Goal: Check status: Check status

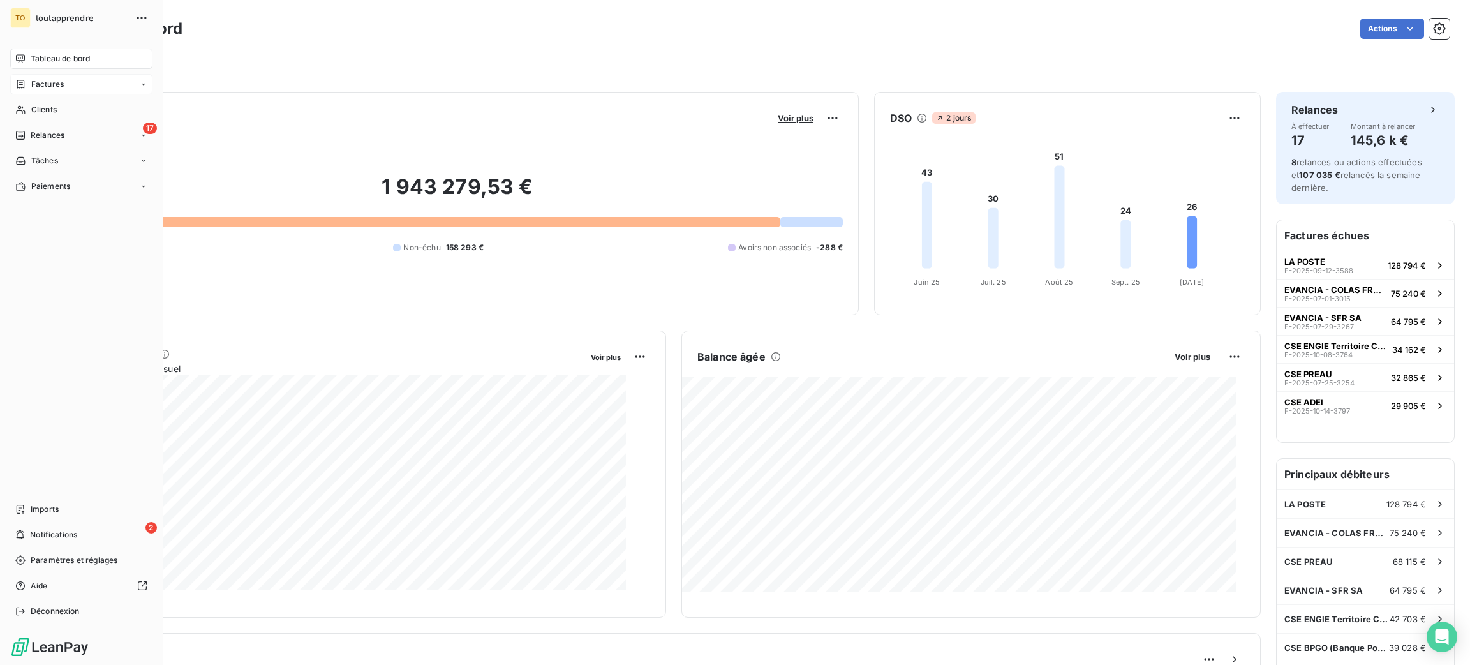
click at [55, 90] on span "Factures" at bounding box center [47, 83] width 33 height 11
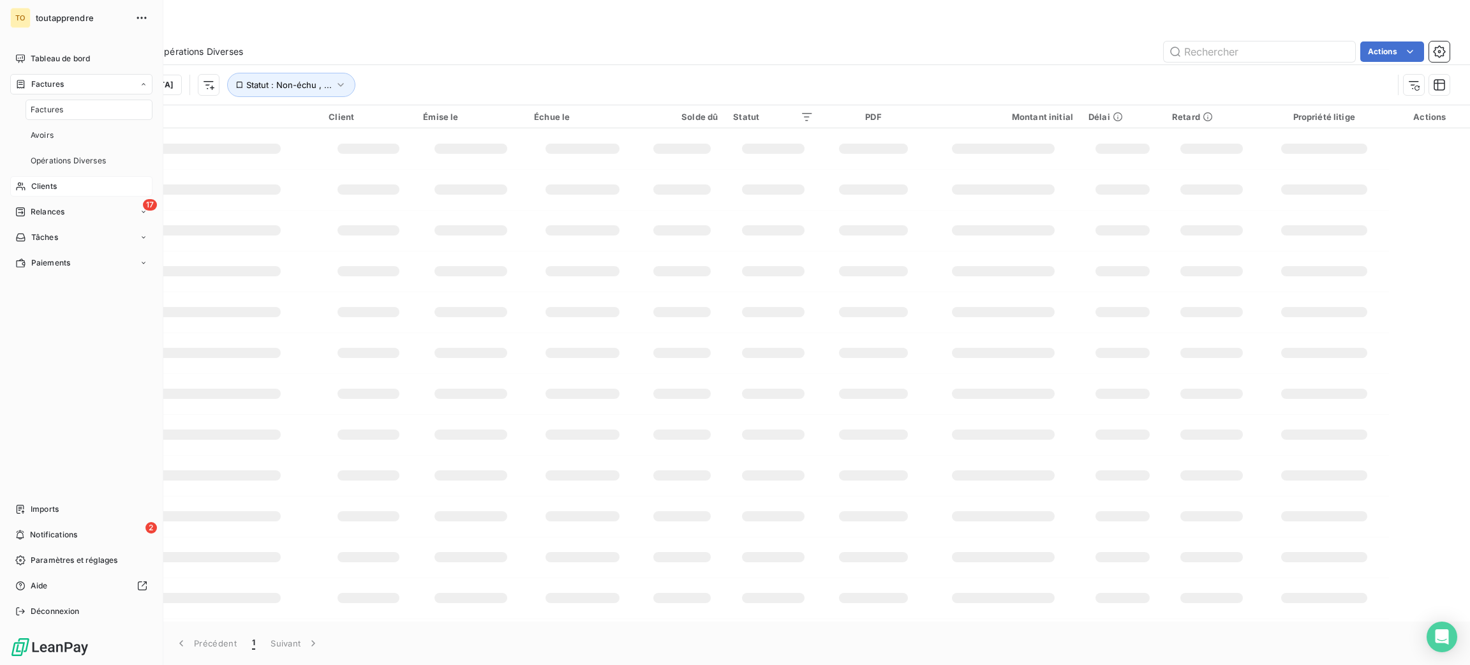
click at [48, 192] on span "Clients" at bounding box center [44, 186] width 26 height 11
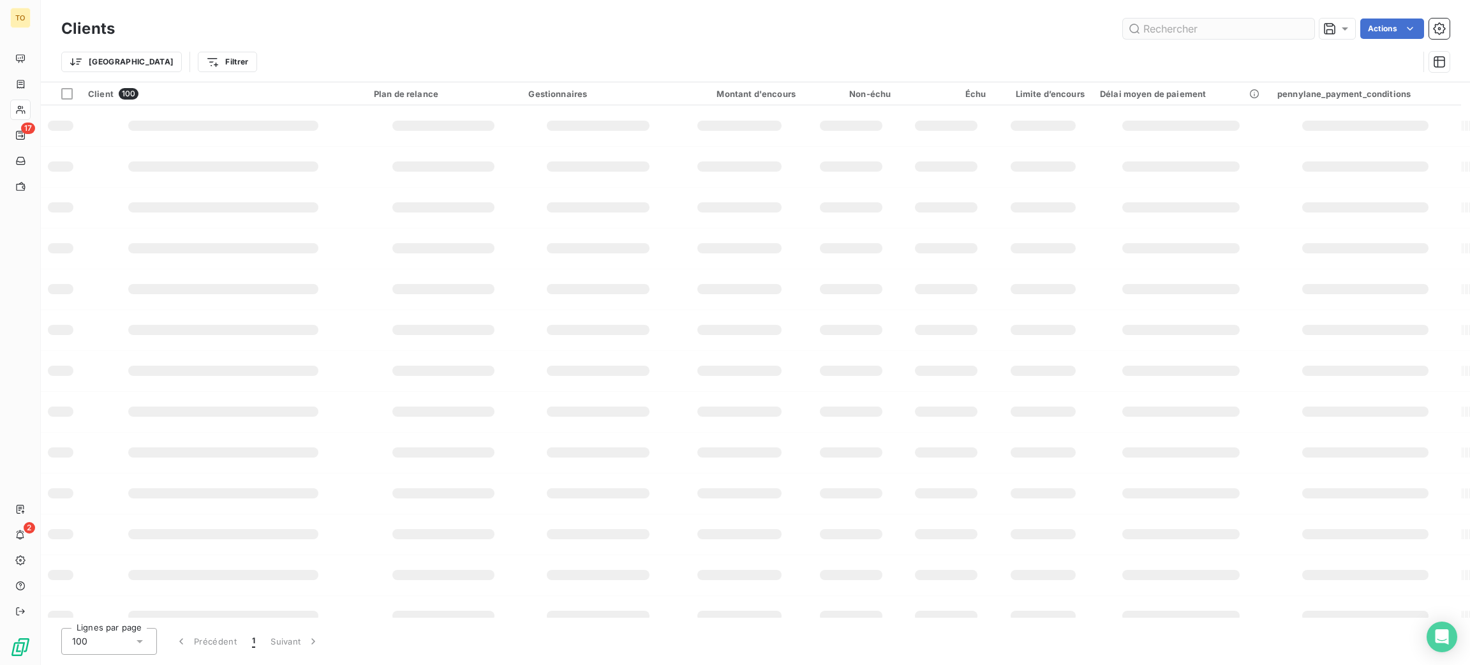
drag, startPoint x: 1226, startPoint y: 64, endPoint x: 1176, endPoint y: 45, distance: 53.3
click at [1226, 64] on div "Trier Filtrer" at bounding box center [739, 62] width 1357 height 24
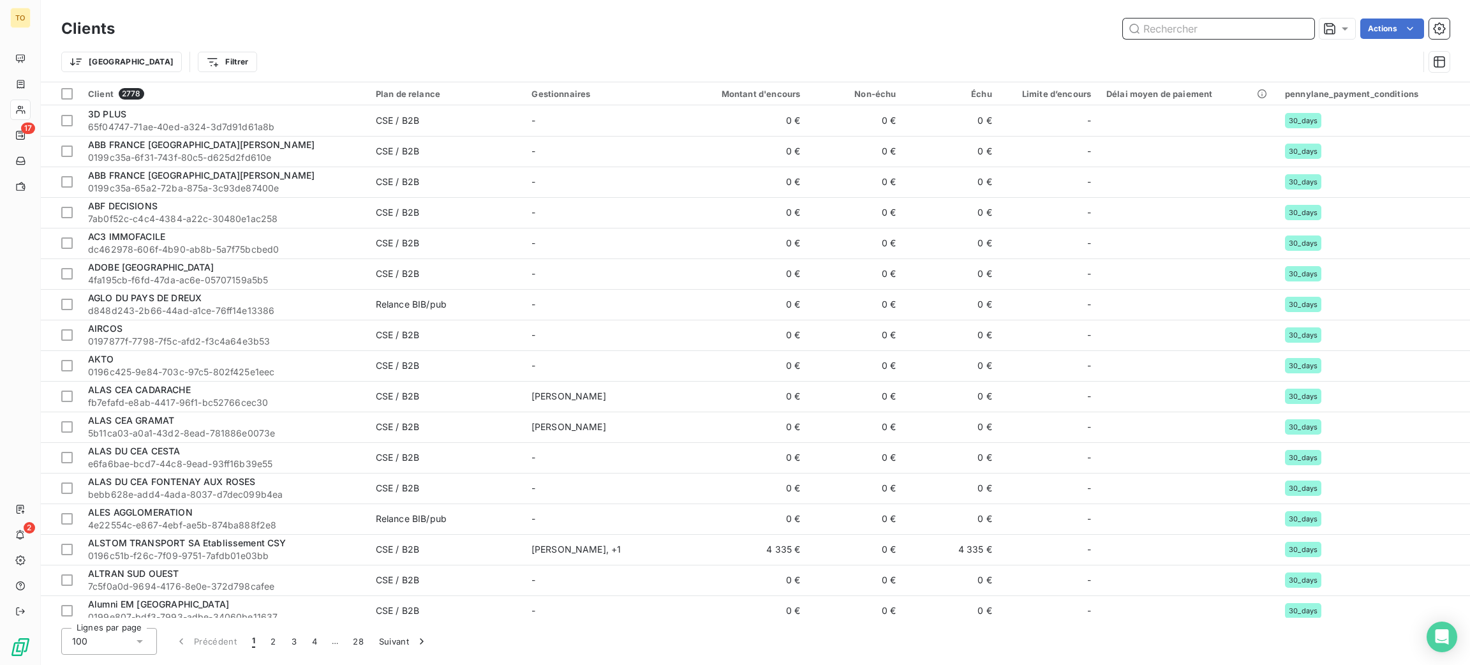
click at [1176, 39] on input "text" at bounding box center [1218, 28] width 191 height 20
paste input "CSE ADH"
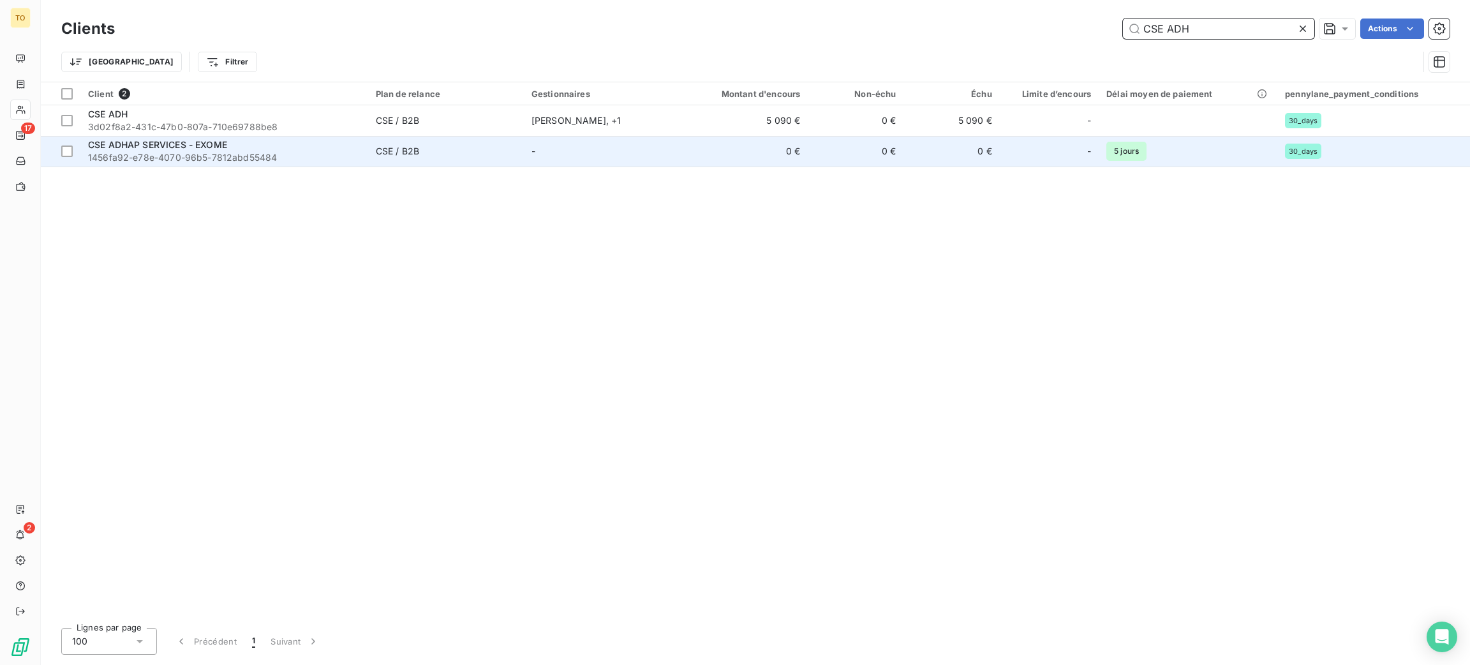
type input "CSE ADH"
click at [358, 151] on div "CSE ADHAP SERVICES - EXOME" at bounding box center [224, 144] width 272 height 13
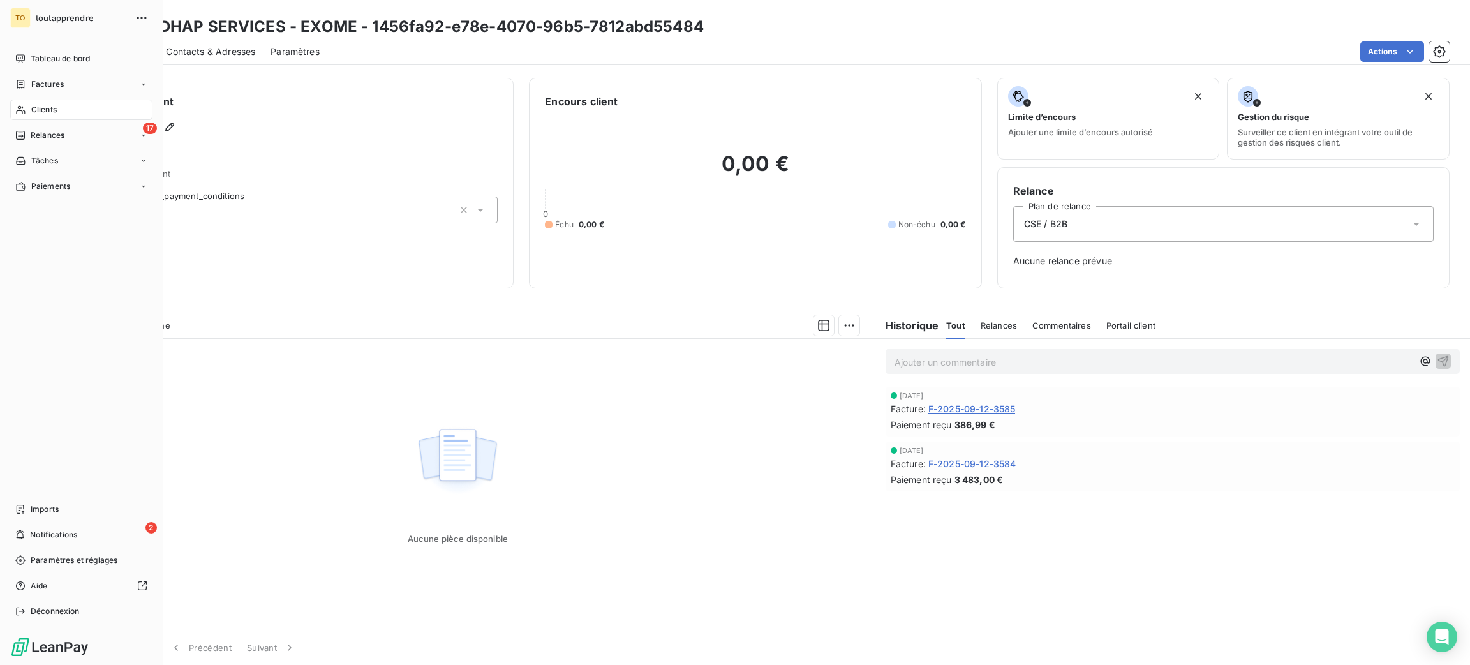
click at [41, 115] on span "Clients" at bounding box center [44, 109] width 26 height 11
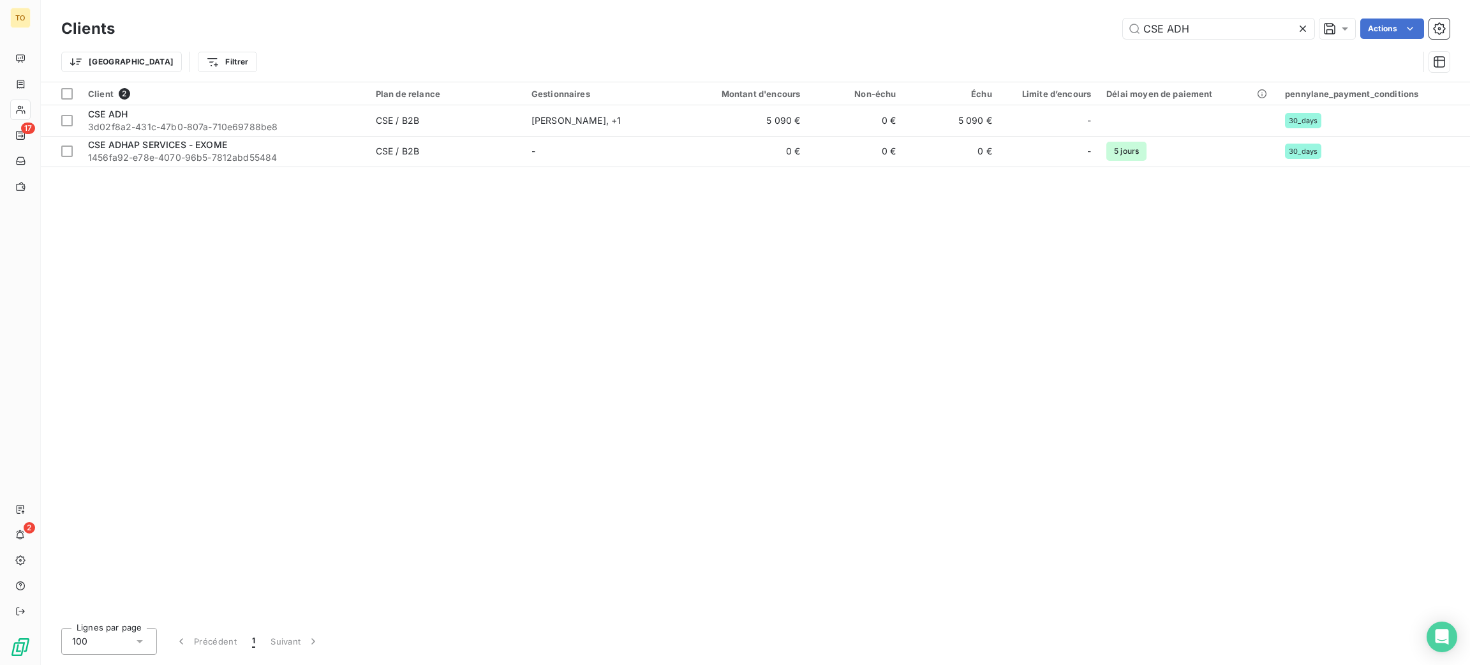
drag, startPoint x: 1185, startPoint y: 29, endPoint x: 1060, endPoint y: 48, distance: 126.5
click at [1056, 21] on div "CSE ADH Actions" at bounding box center [789, 28] width 1319 height 20
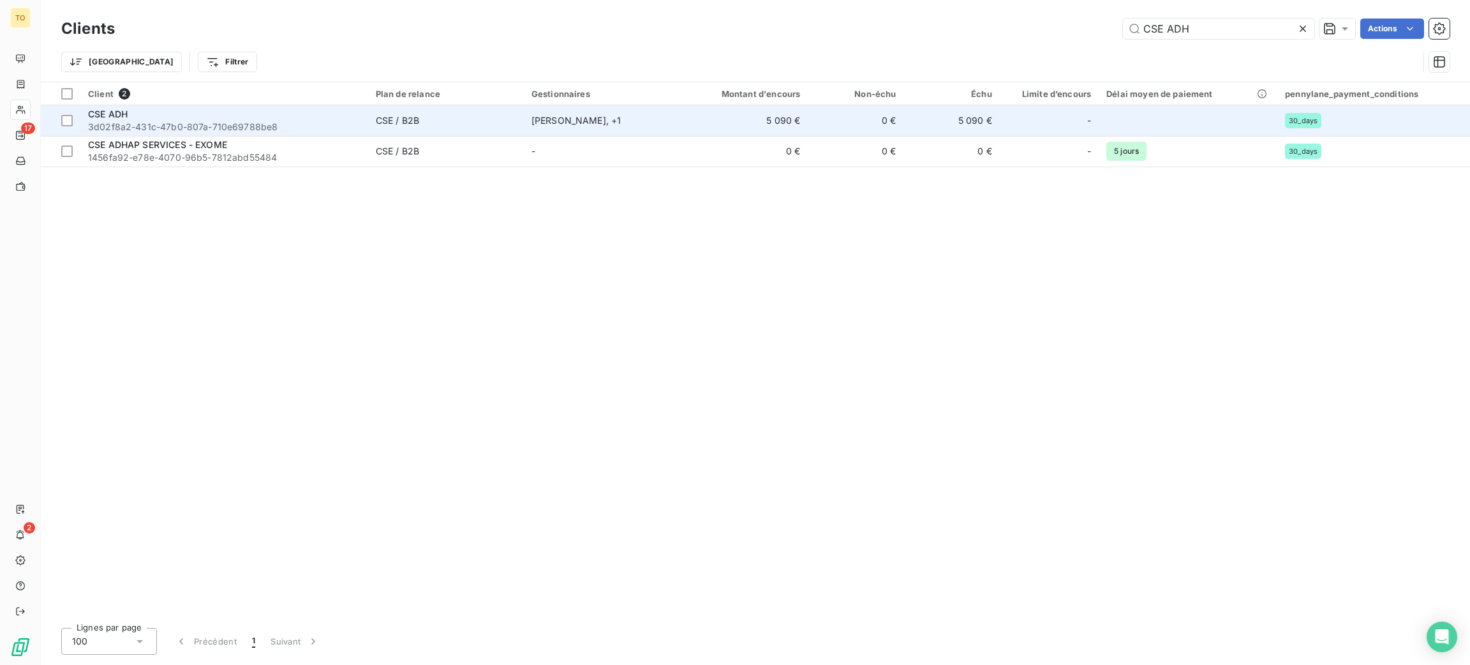
click at [516, 127] on span "CSE / B2B" at bounding box center [446, 120] width 140 height 13
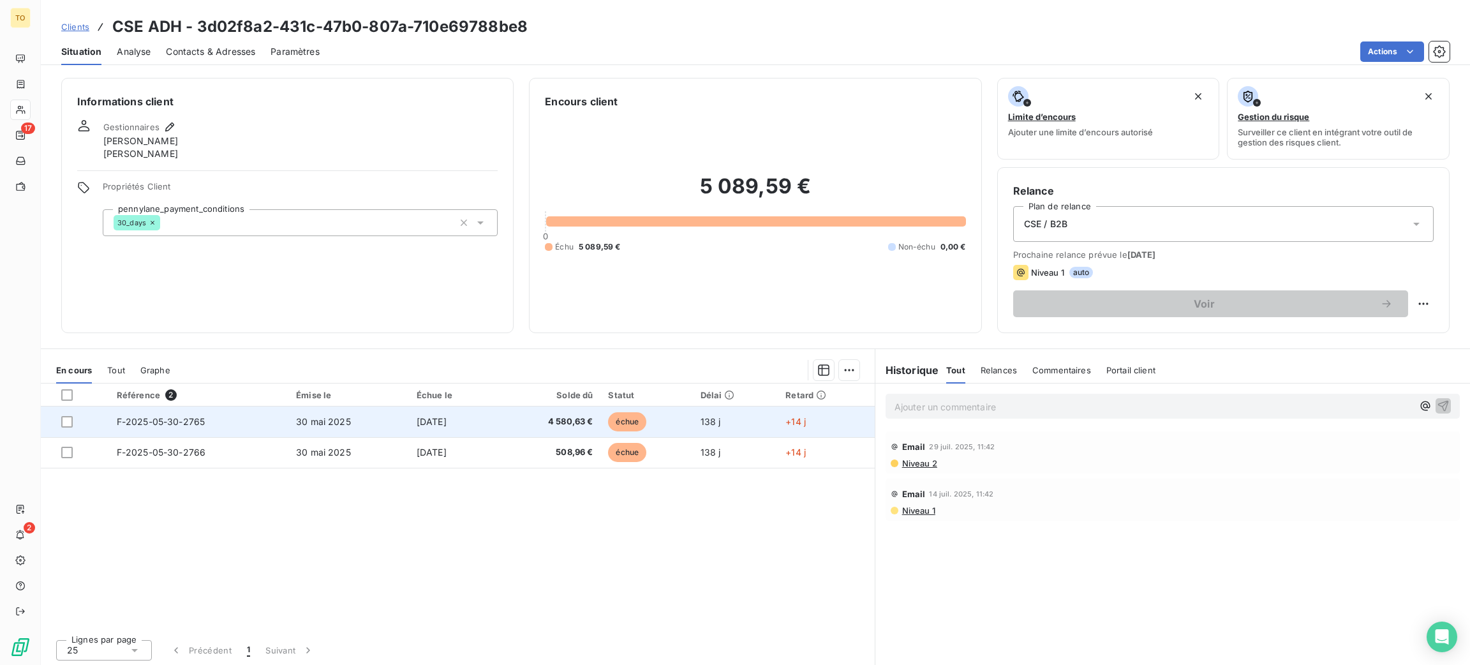
click at [487, 437] on td "[DATE]" at bounding box center [453, 421] width 88 height 31
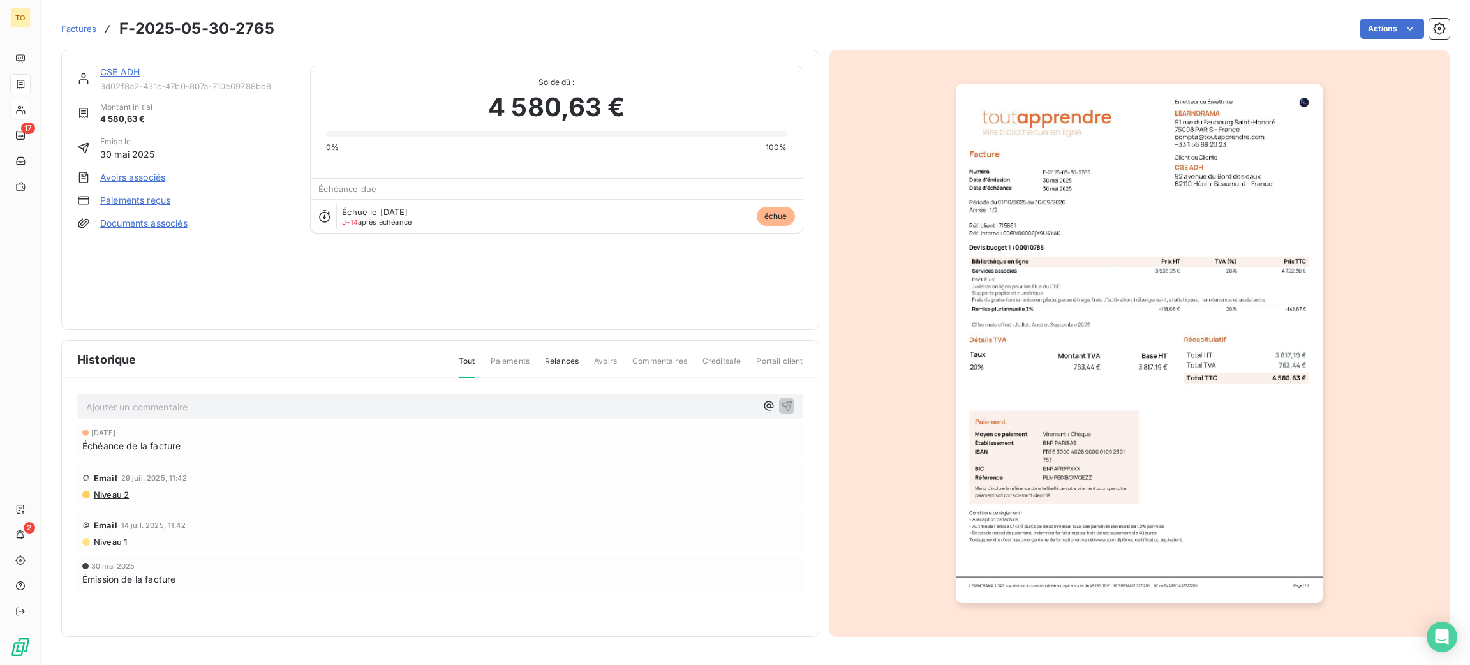
click at [285, 552] on div "Email 14 juil. 2025, 11:42 Niveau 1" at bounding box center [440, 531] width 726 height 42
click at [239, 535] on div "Email 14 juil. 2025, 11:42" at bounding box center [440, 525] width 716 height 20
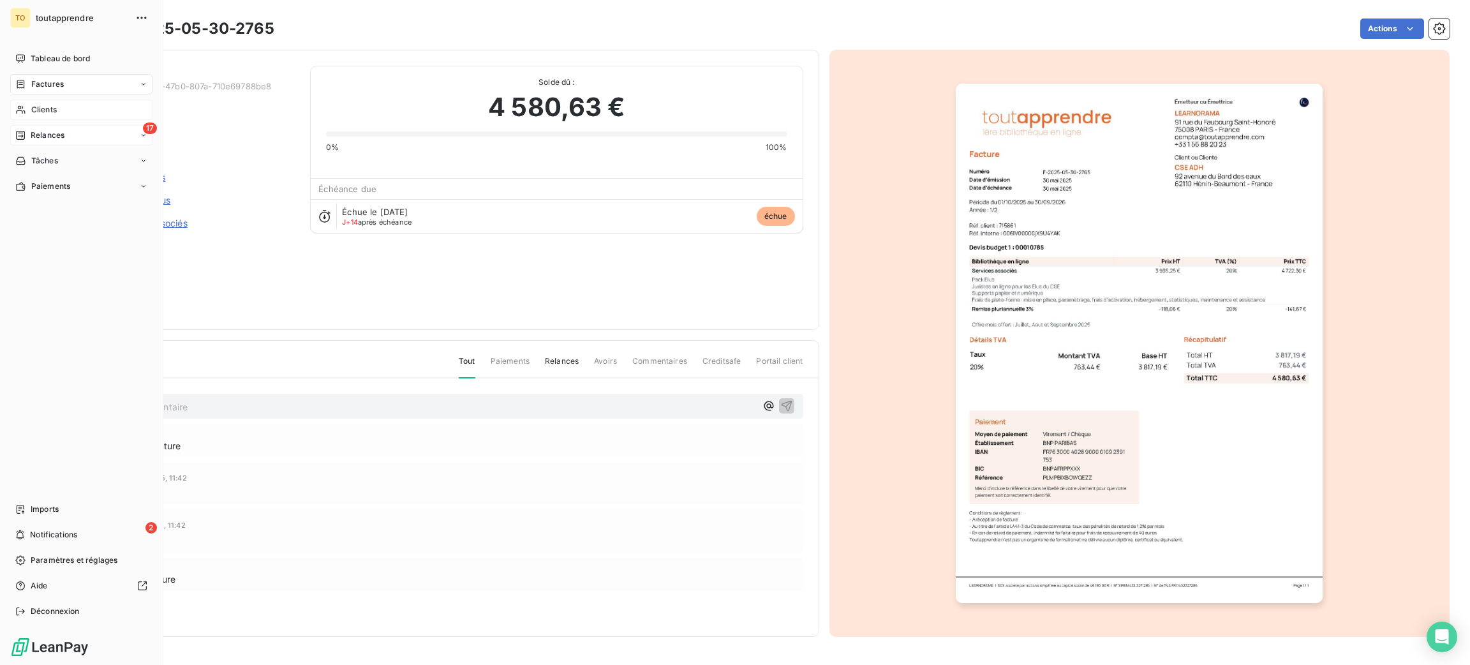
click at [47, 141] on span "Relances" at bounding box center [48, 134] width 34 height 11
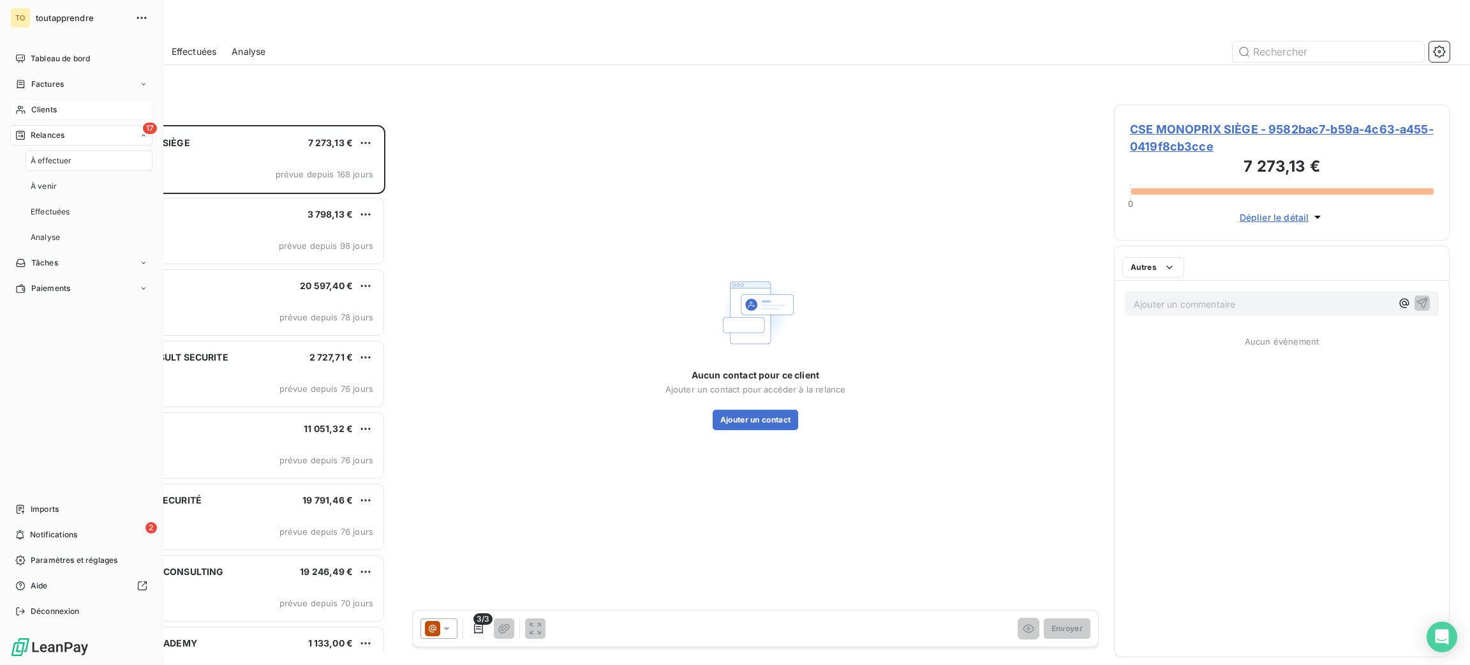
scroll to position [510, 309]
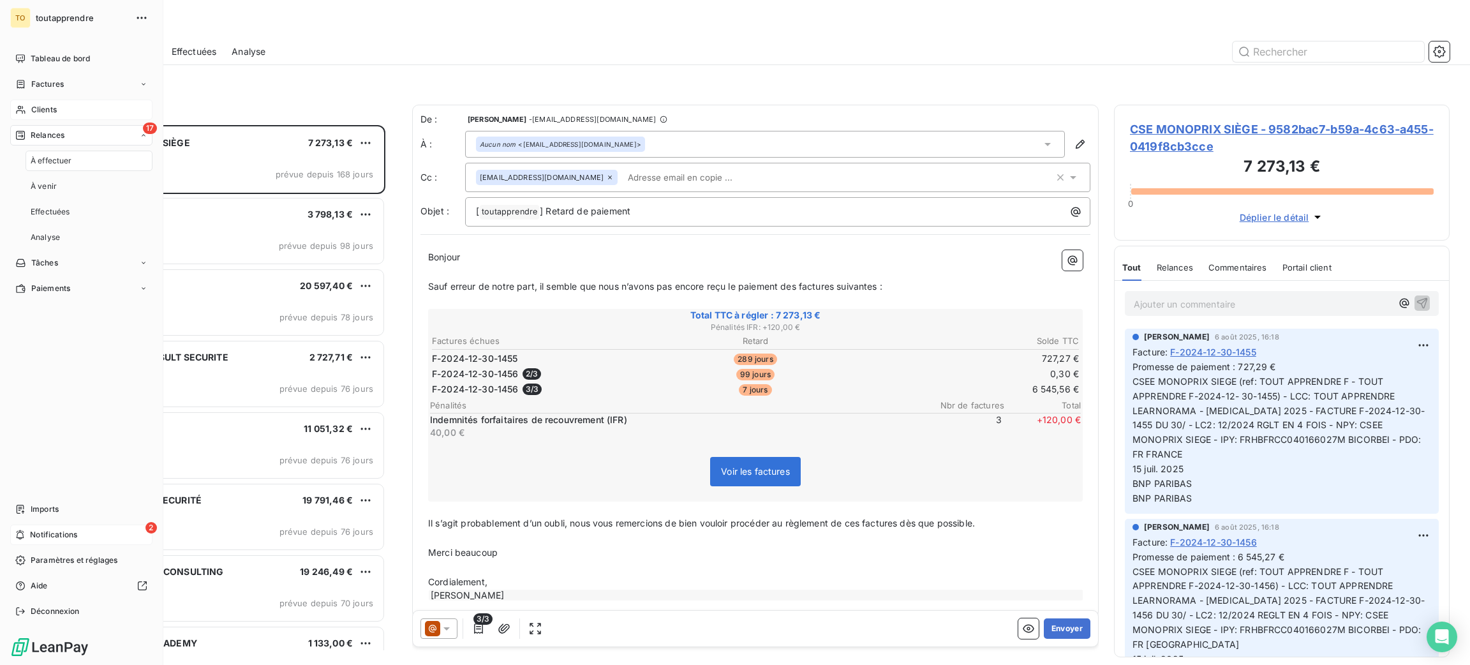
click at [53, 529] on span "Notifications" at bounding box center [53, 534] width 47 height 11
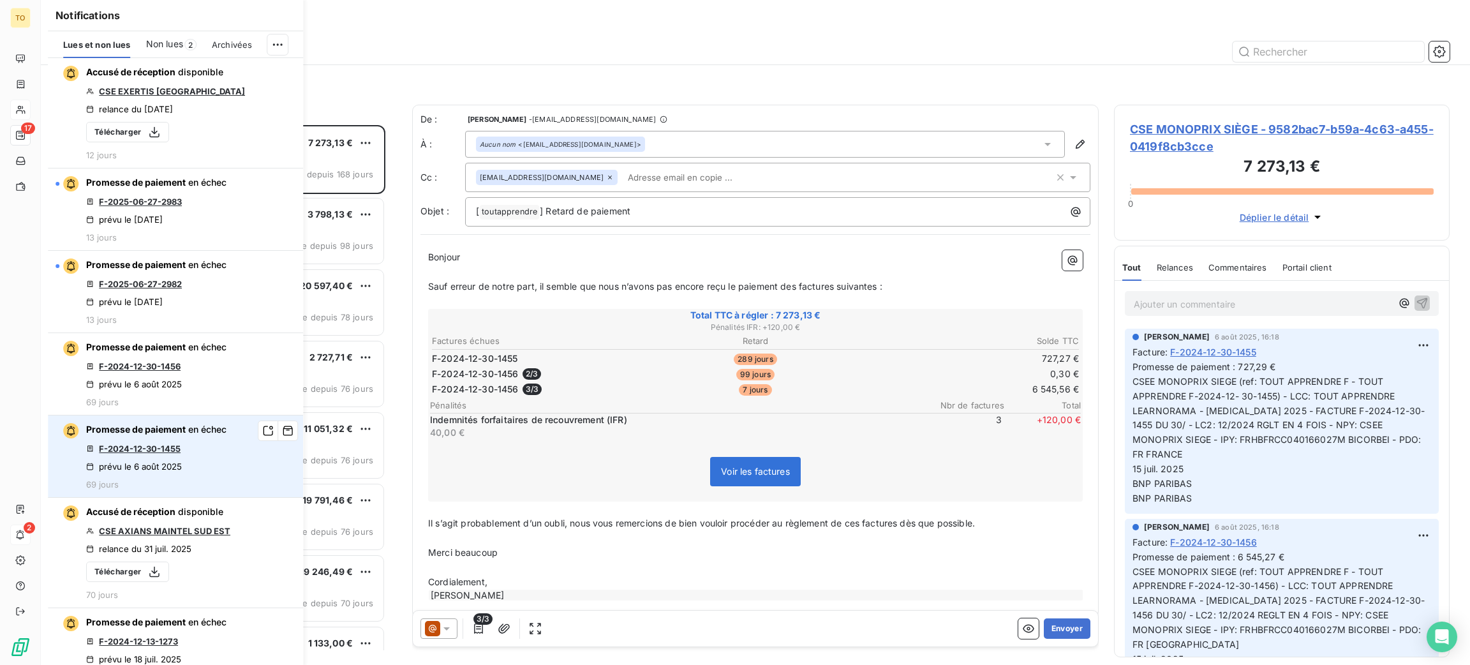
scroll to position [223, 0]
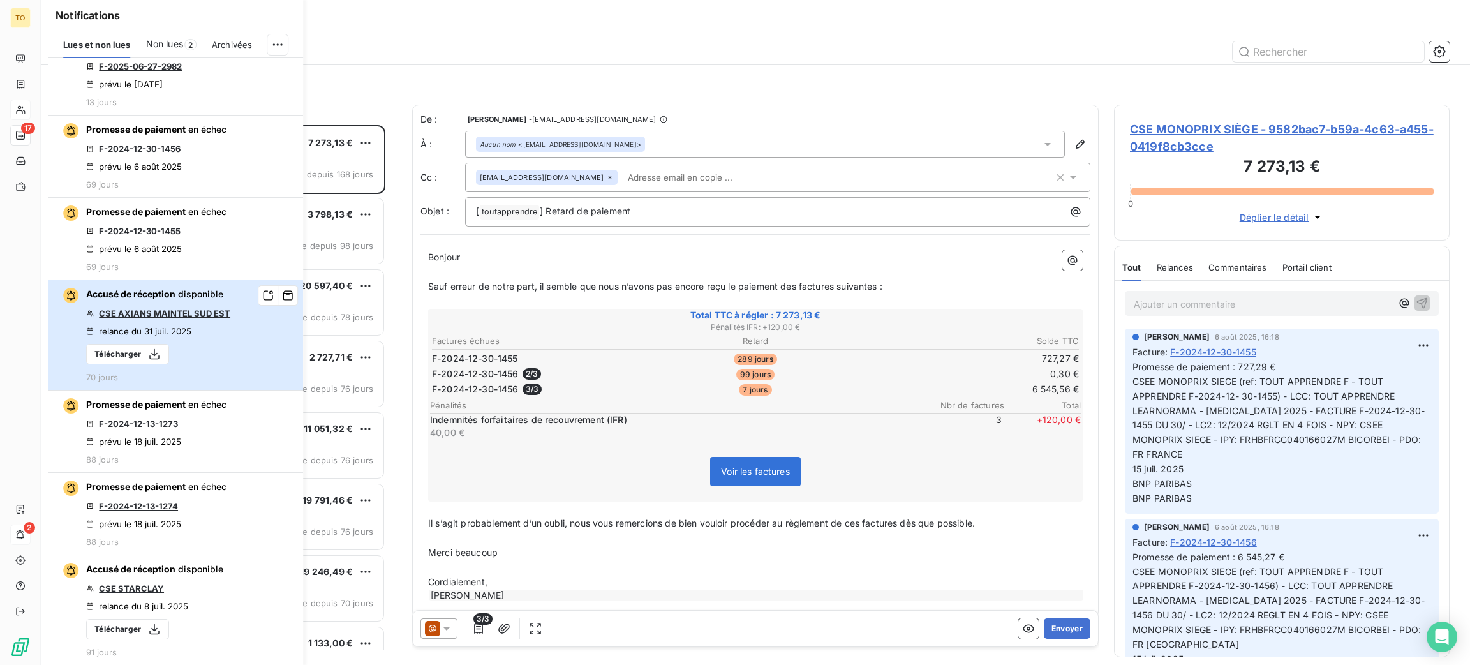
click at [191, 336] on div "relance du 31 juil. 2025" at bounding box center [138, 331] width 105 height 10
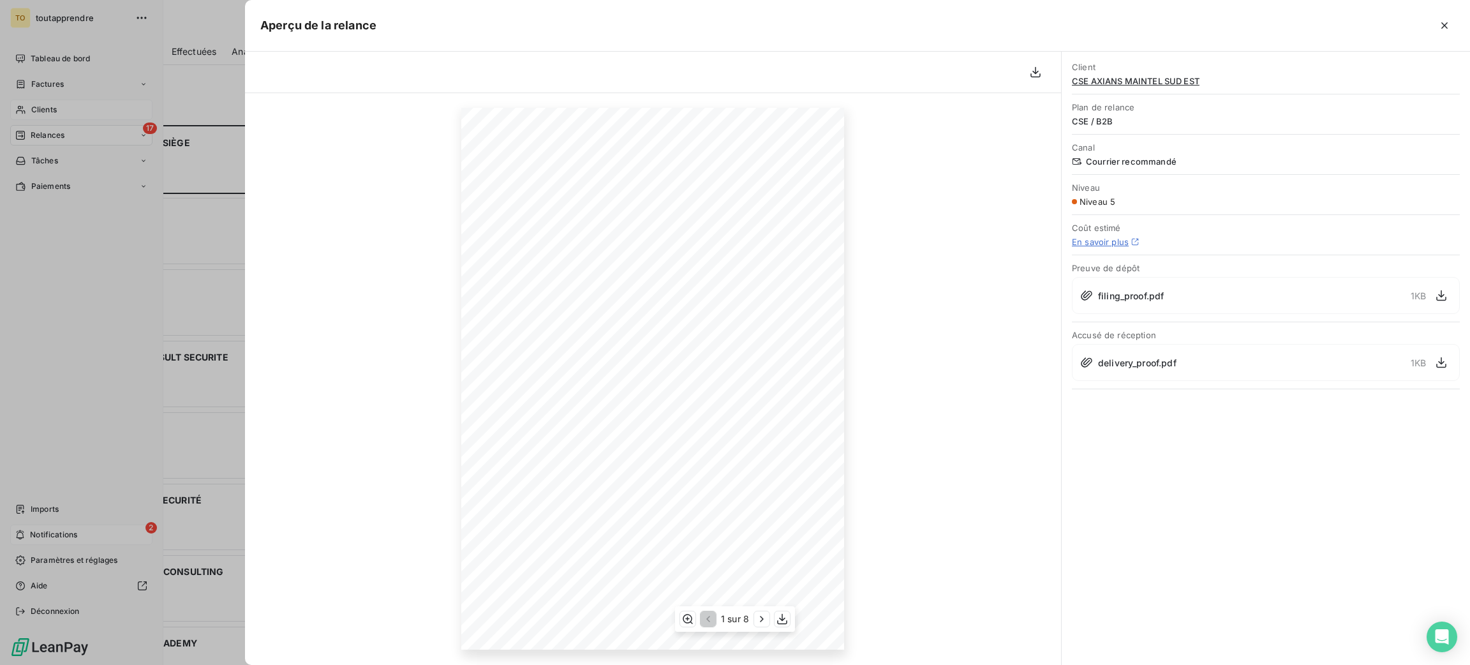
scroll to position [76, 0]
click at [137, 396] on div at bounding box center [735, 332] width 1470 height 665
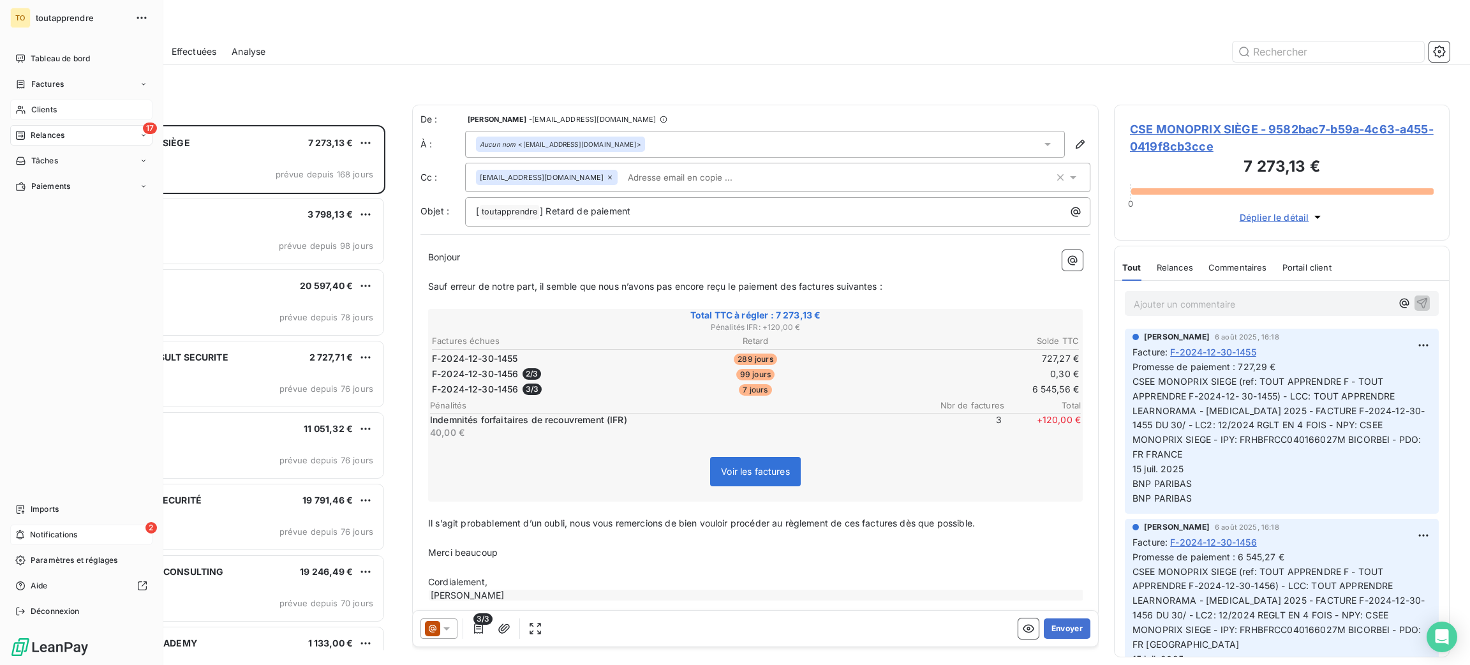
click at [57, 529] on span "Notifications" at bounding box center [53, 534] width 47 height 11
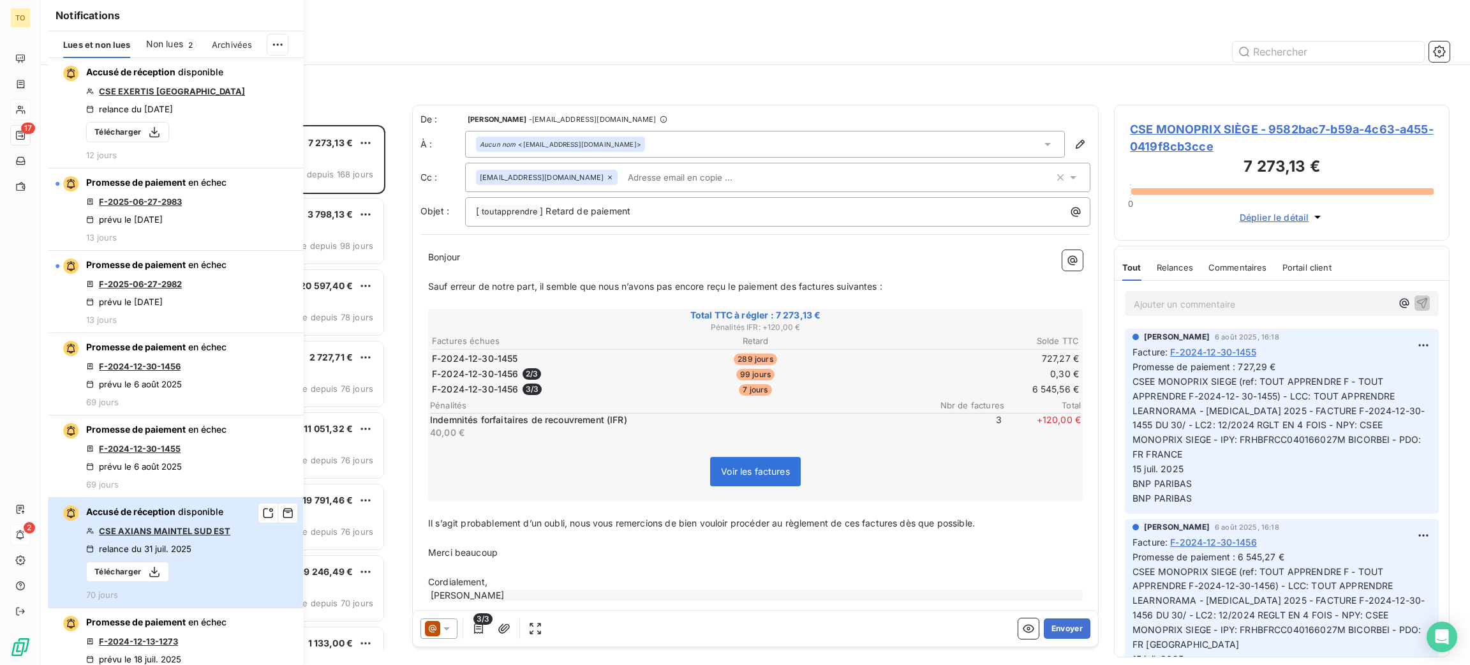
click at [188, 517] on span "disponible" at bounding box center [200, 511] width 45 height 11
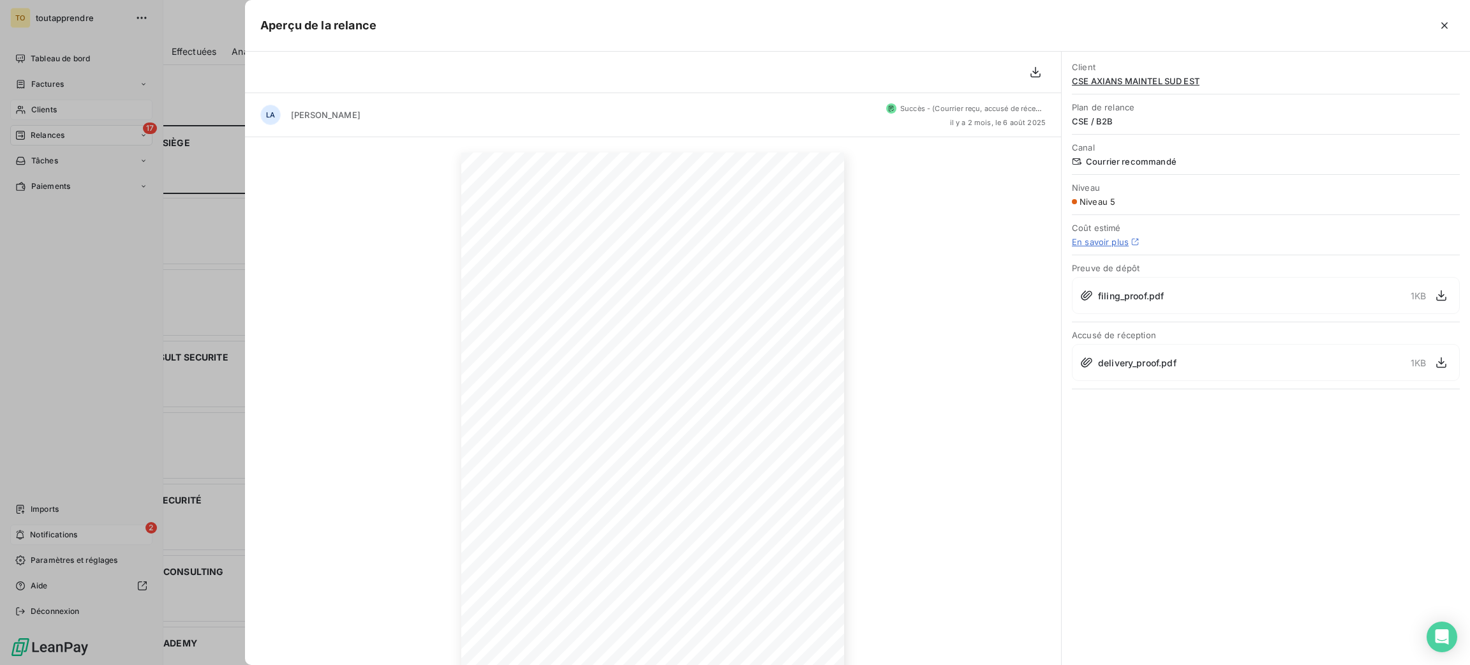
click at [935, 126] on div "Succès - (Courrier reçu, accusé de réception disponible) il y a 2 mois, le 6 ao…" at bounding box center [965, 114] width 159 height 23
click at [1029, 78] on icon "button" at bounding box center [1035, 72] width 13 height 13
click at [1032, 78] on icon "button" at bounding box center [1035, 72] width 10 height 11
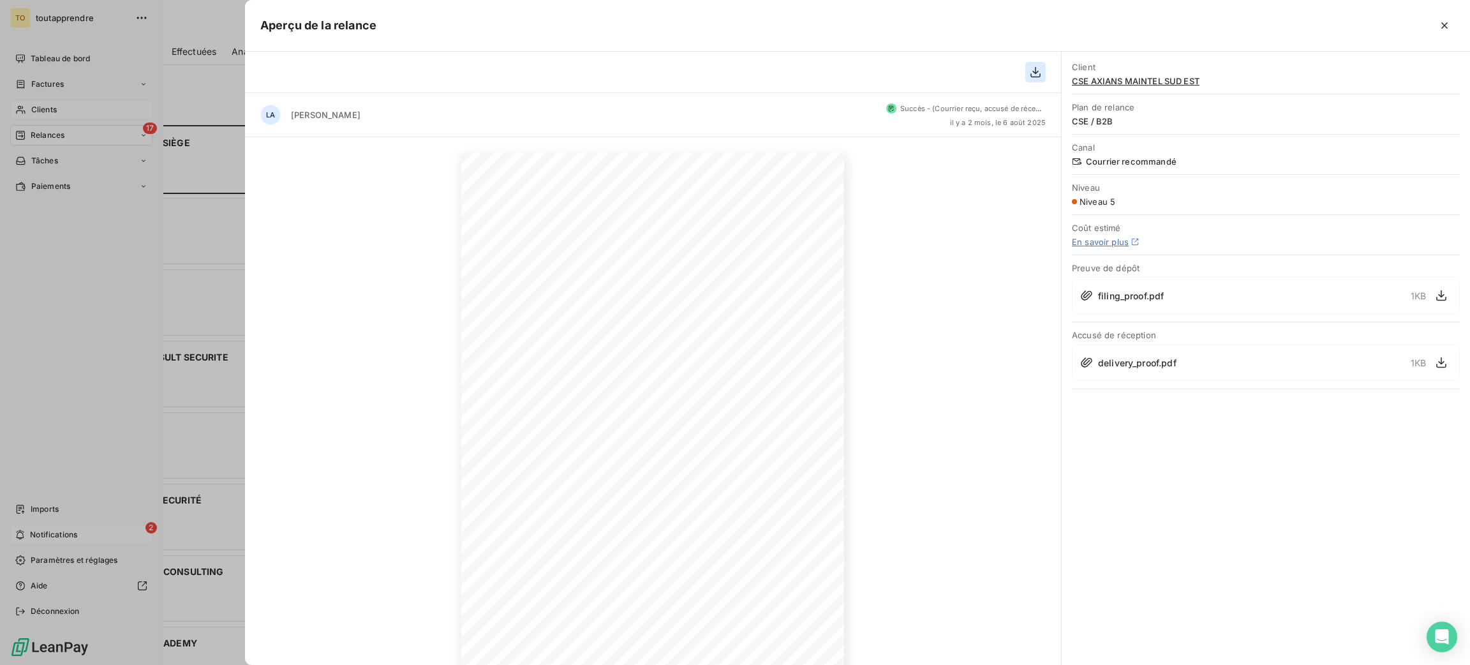
click at [1029, 78] on icon "button" at bounding box center [1035, 72] width 13 height 13
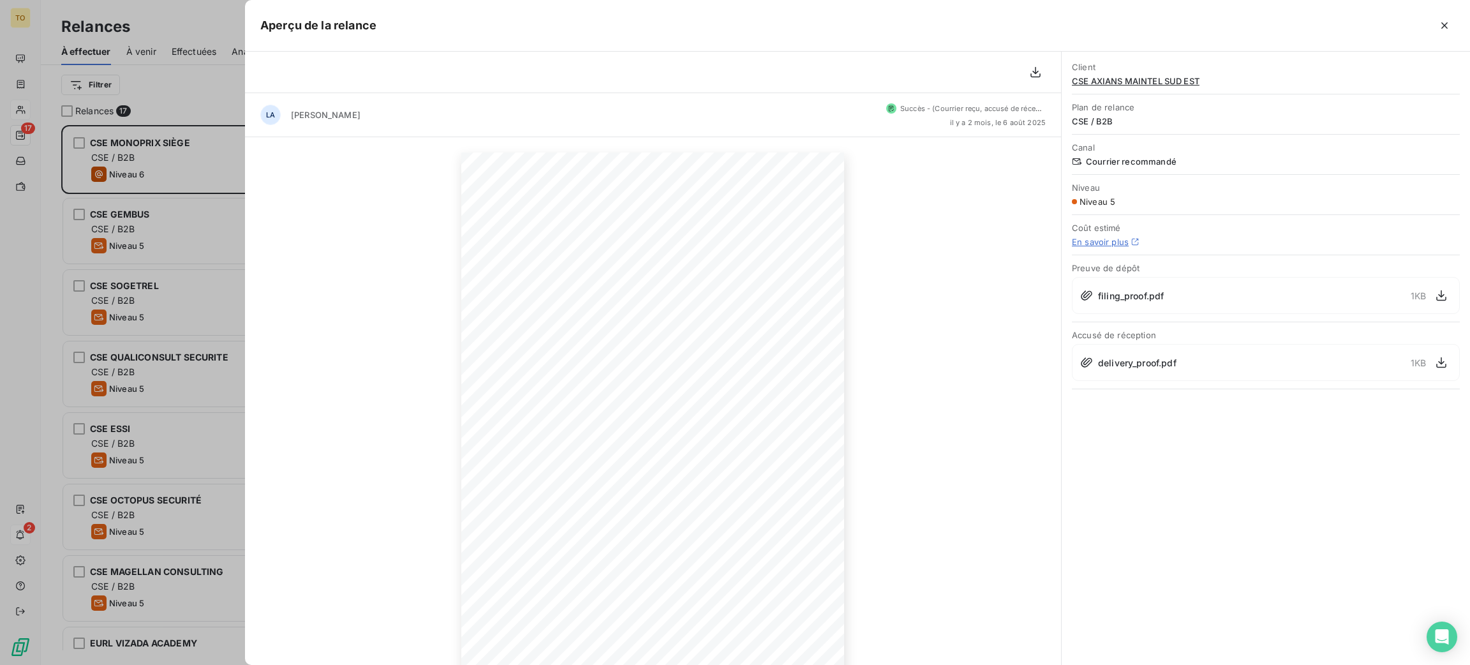
scroll to position [510, 309]
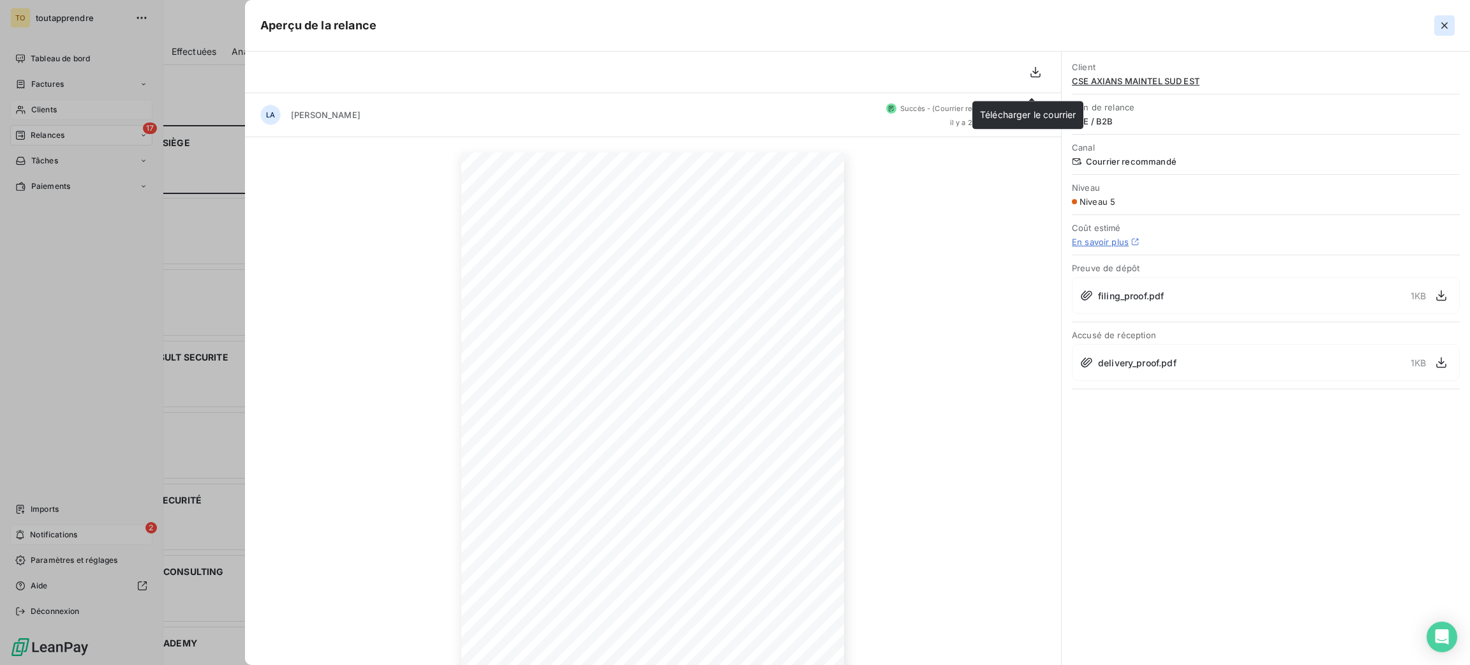
click at [1438, 28] on icon "button" at bounding box center [1444, 25] width 13 height 13
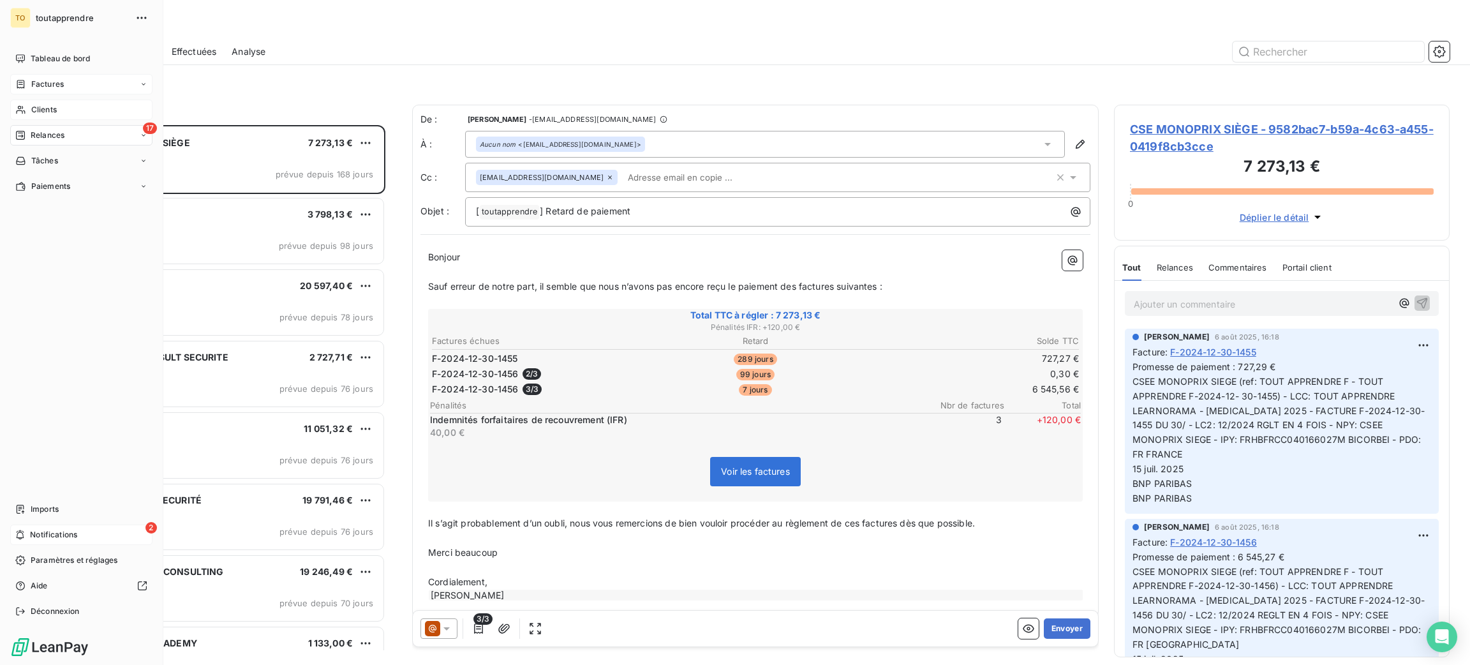
click at [60, 90] on span "Factures" at bounding box center [47, 83] width 33 height 11
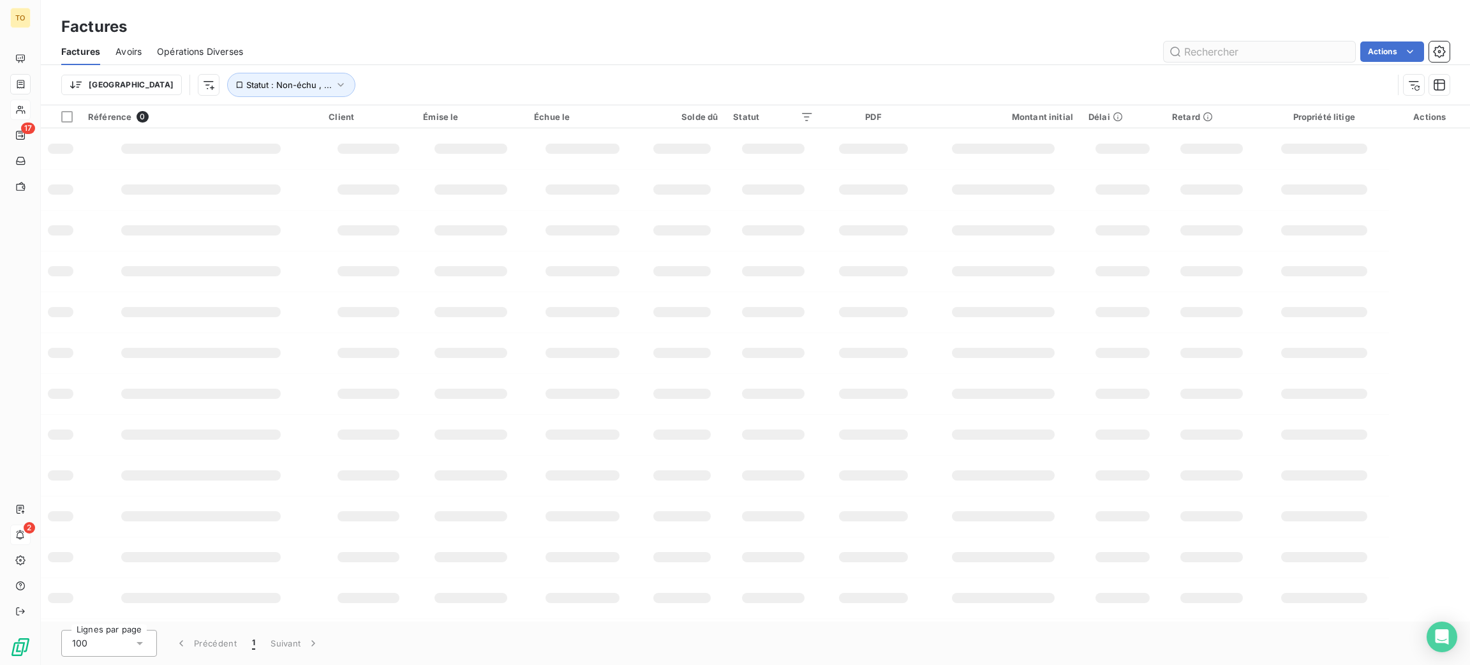
click at [1191, 54] on input "text" at bounding box center [1259, 51] width 191 height 20
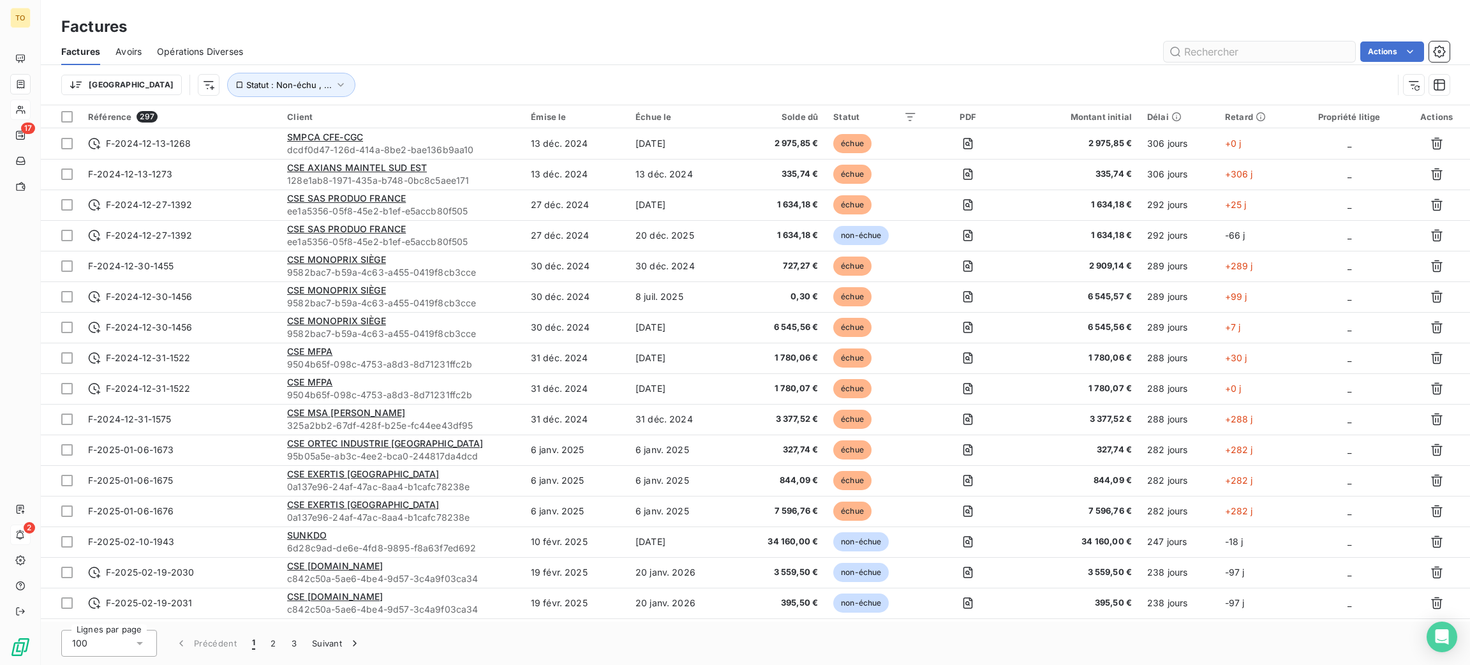
click at [1191, 59] on input "text" at bounding box center [1259, 51] width 191 height 20
type input "1274"
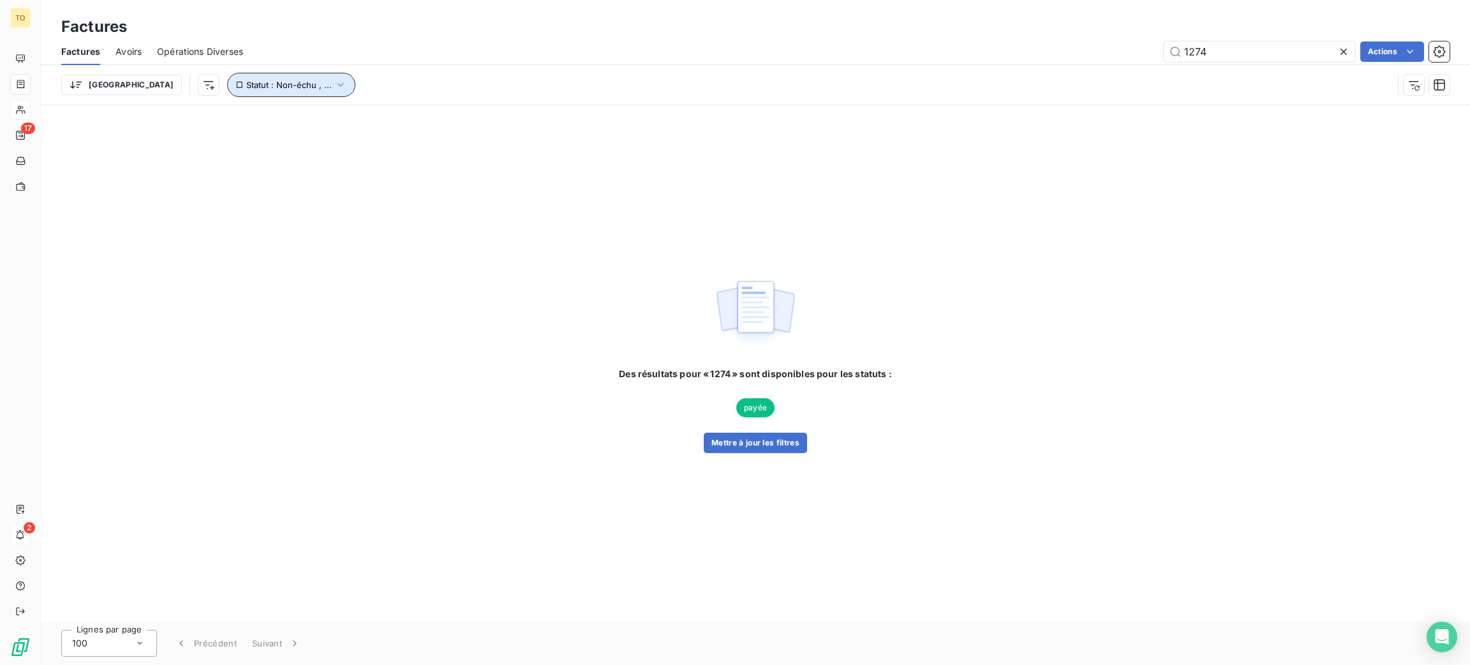
click at [255, 90] on span "Statut : Non-échu , ..." at bounding box center [288, 85] width 85 height 10
click at [505, 137] on icon at bounding box center [498, 135] width 13 height 13
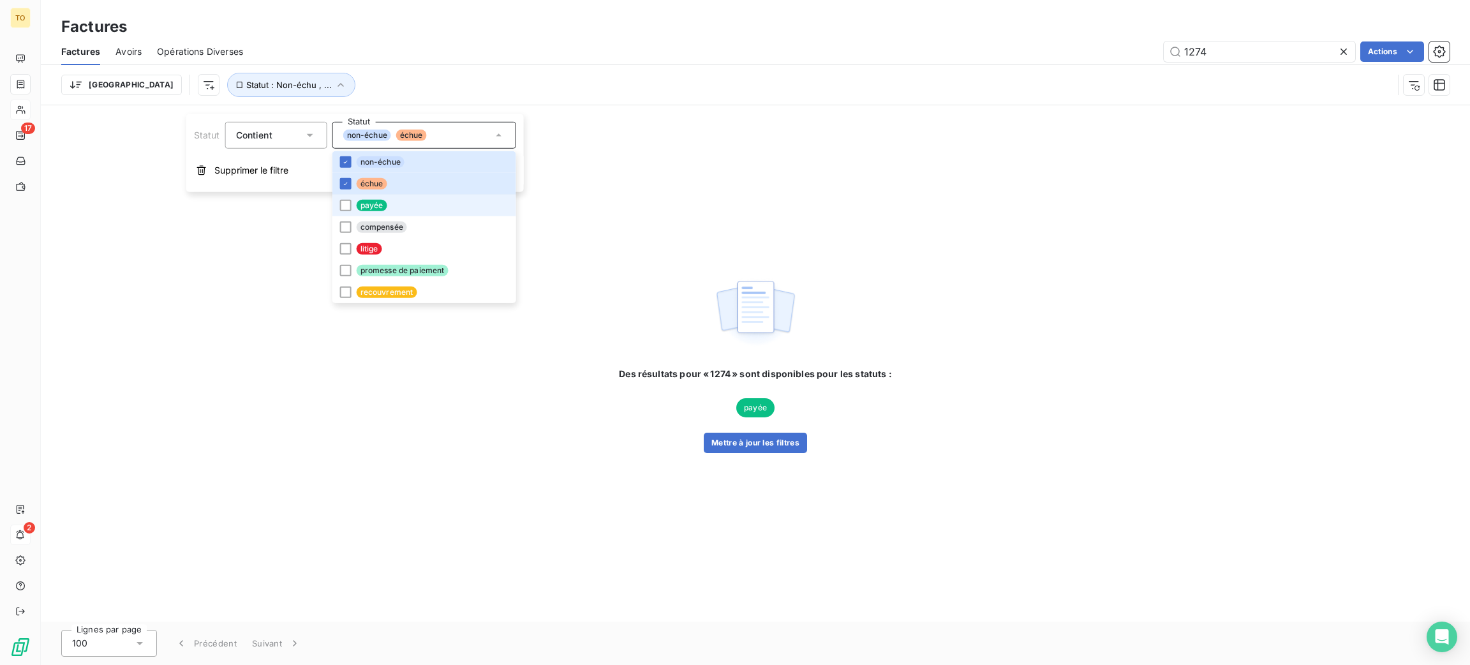
click at [387, 211] on span "payée" at bounding box center [372, 205] width 31 height 11
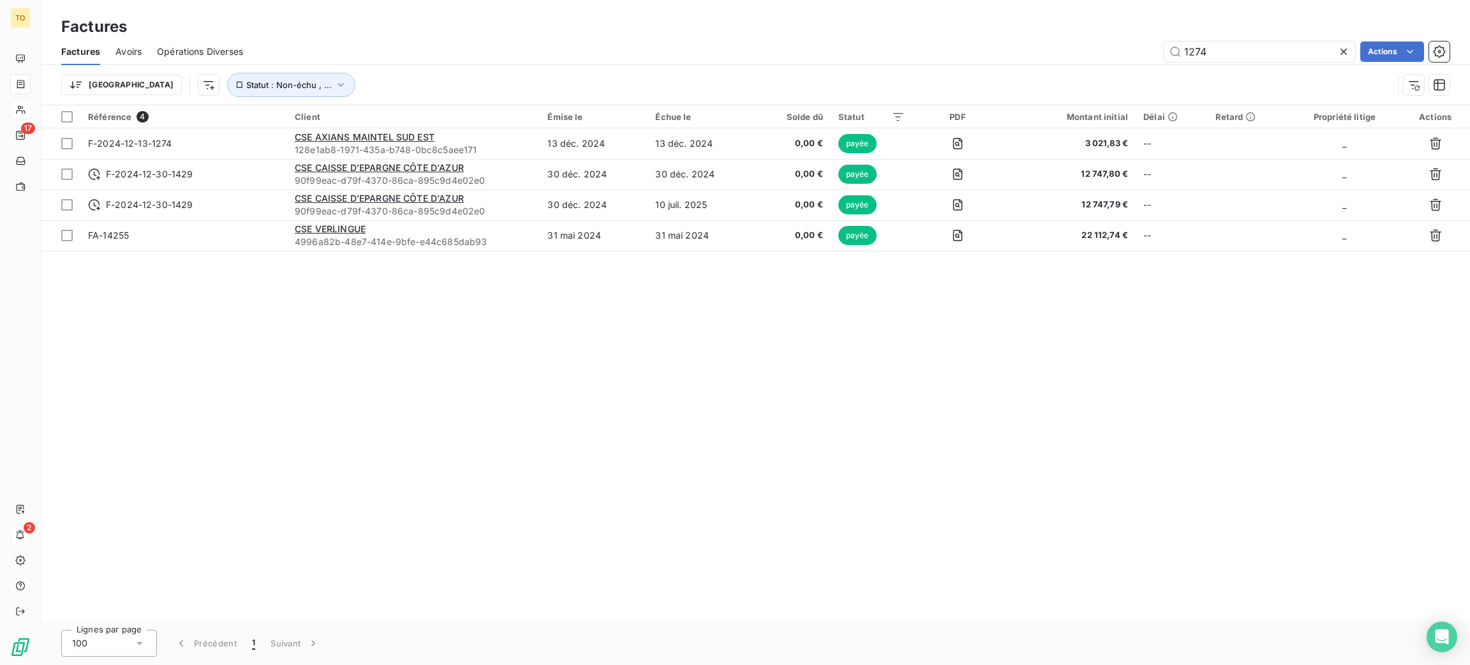
click at [518, 457] on div "Référence 4 Client Émise le Échue le Solde dû Statut PDF Montant initial Délai …" at bounding box center [755, 363] width 1429 height 516
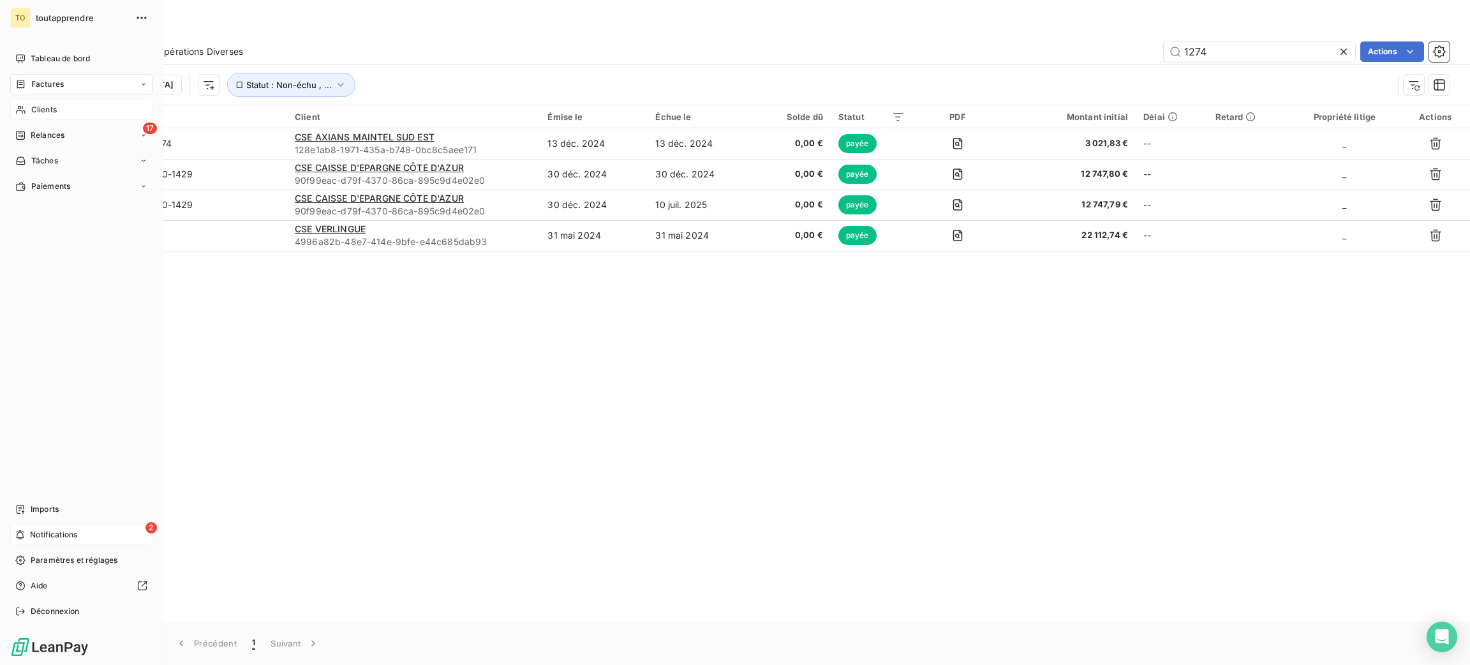
click at [77, 529] on span "Notifications" at bounding box center [53, 534] width 47 height 11
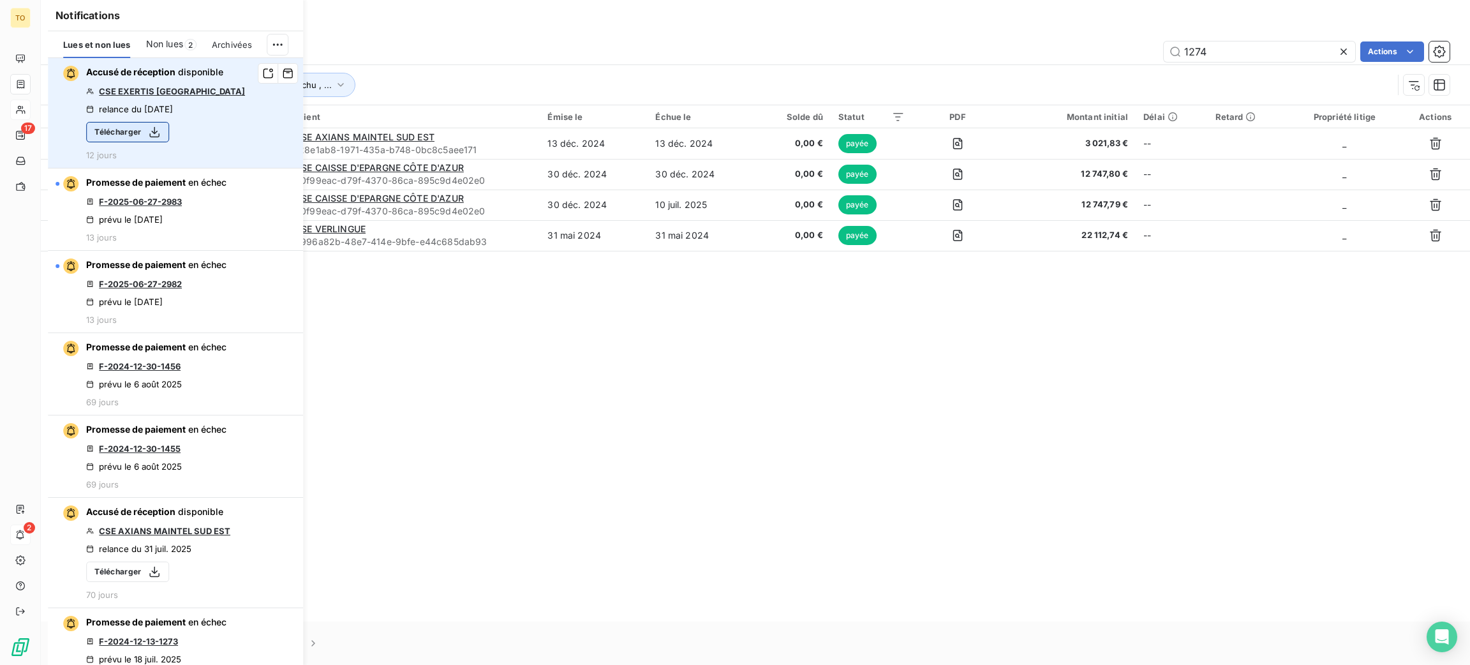
click at [152, 138] on div "button" at bounding box center [151, 132] width 19 height 13
